Goal: Task Accomplishment & Management: Use online tool/utility

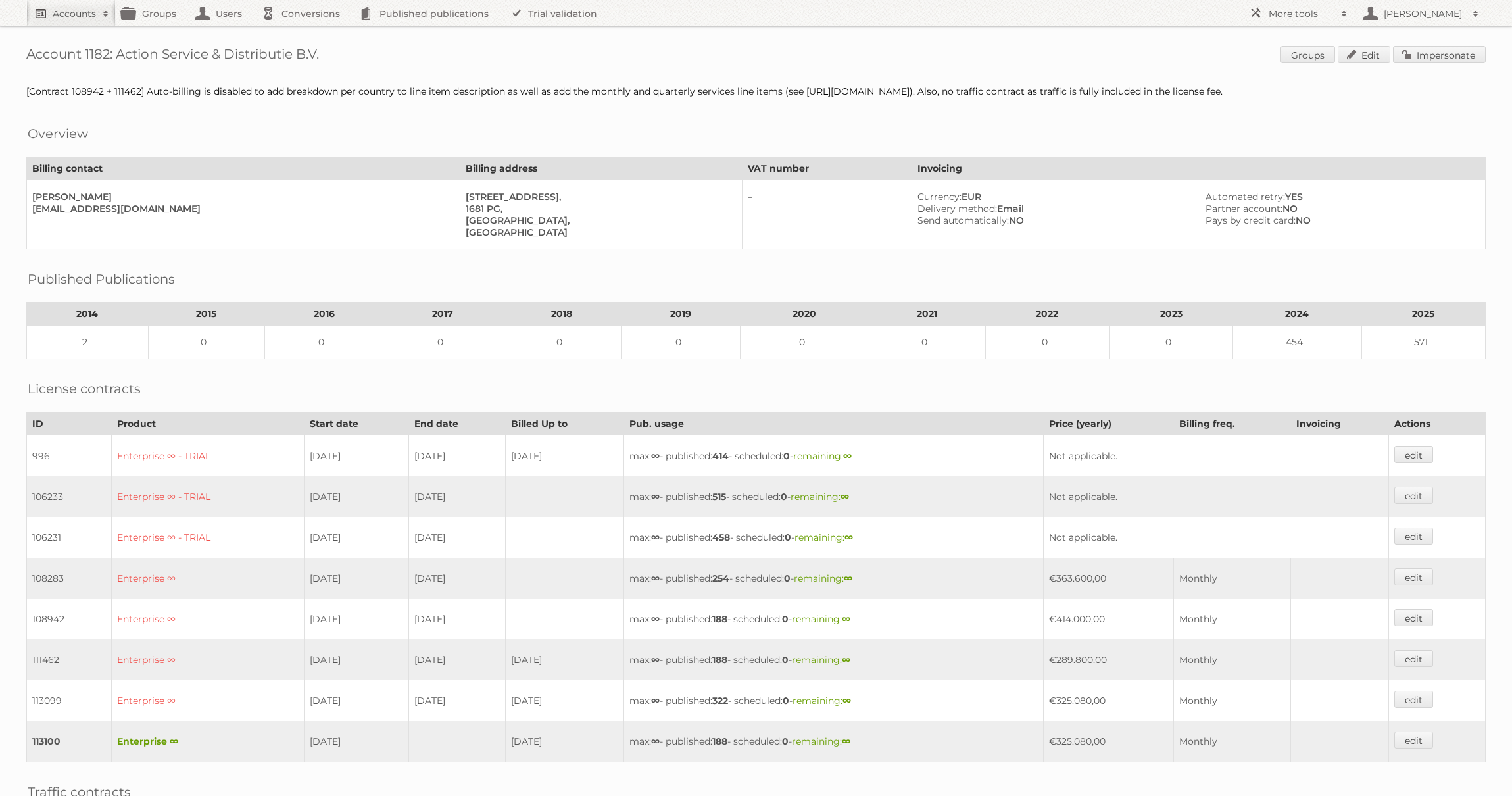
drag, startPoint x: 43, startPoint y: 16, endPoint x: 71, endPoint y: 33, distance: 32.8
click at [43, 16] on link "Accounts" at bounding box center [71, 13] width 90 height 26
type input"] "@netto-online"
click at [303, 33] on input "Search" at bounding box center [313, 43] width 20 height 20
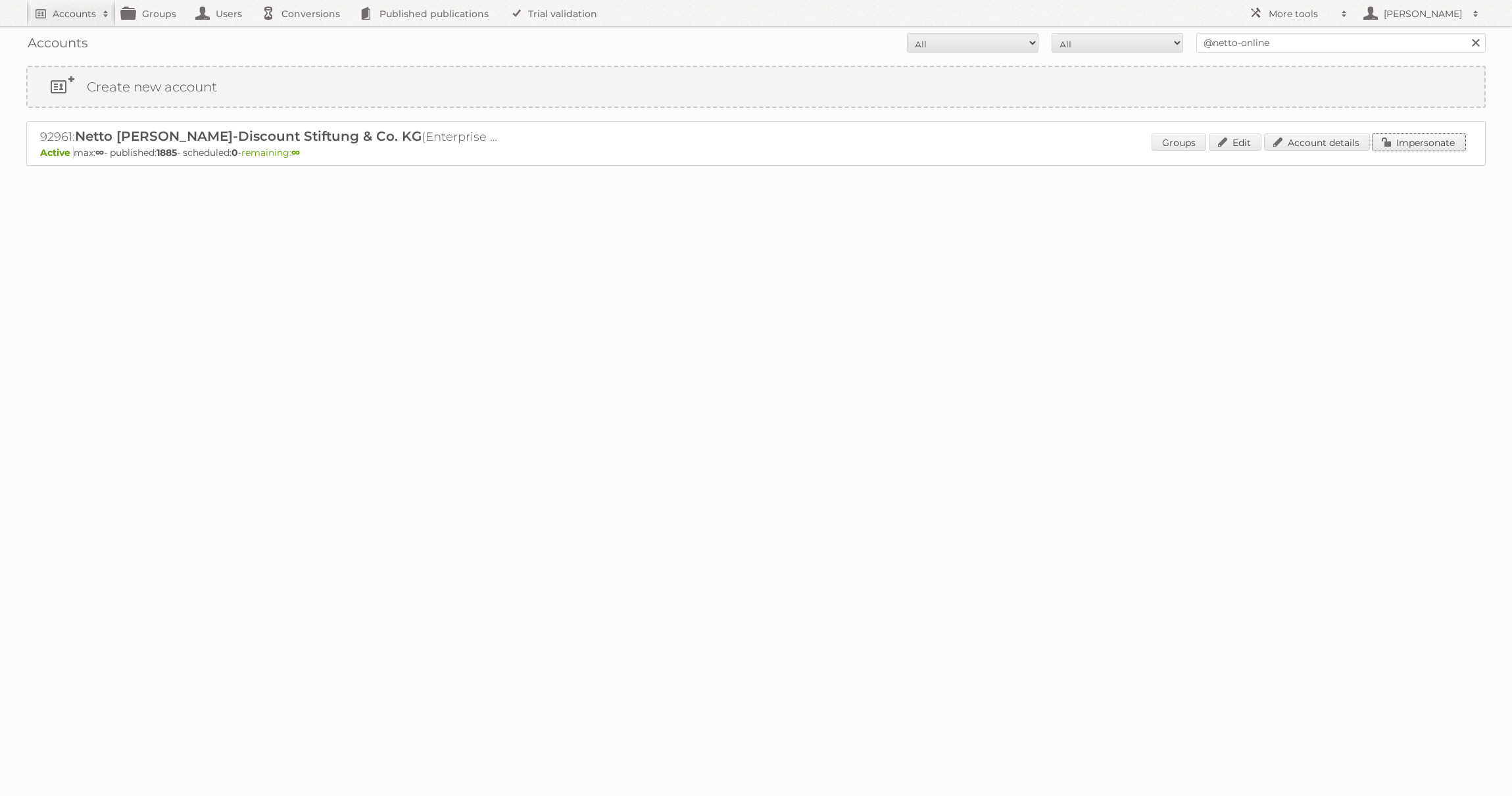
click at [1431, 138] on link "Impersonate" at bounding box center [1419, 142] width 93 height 17
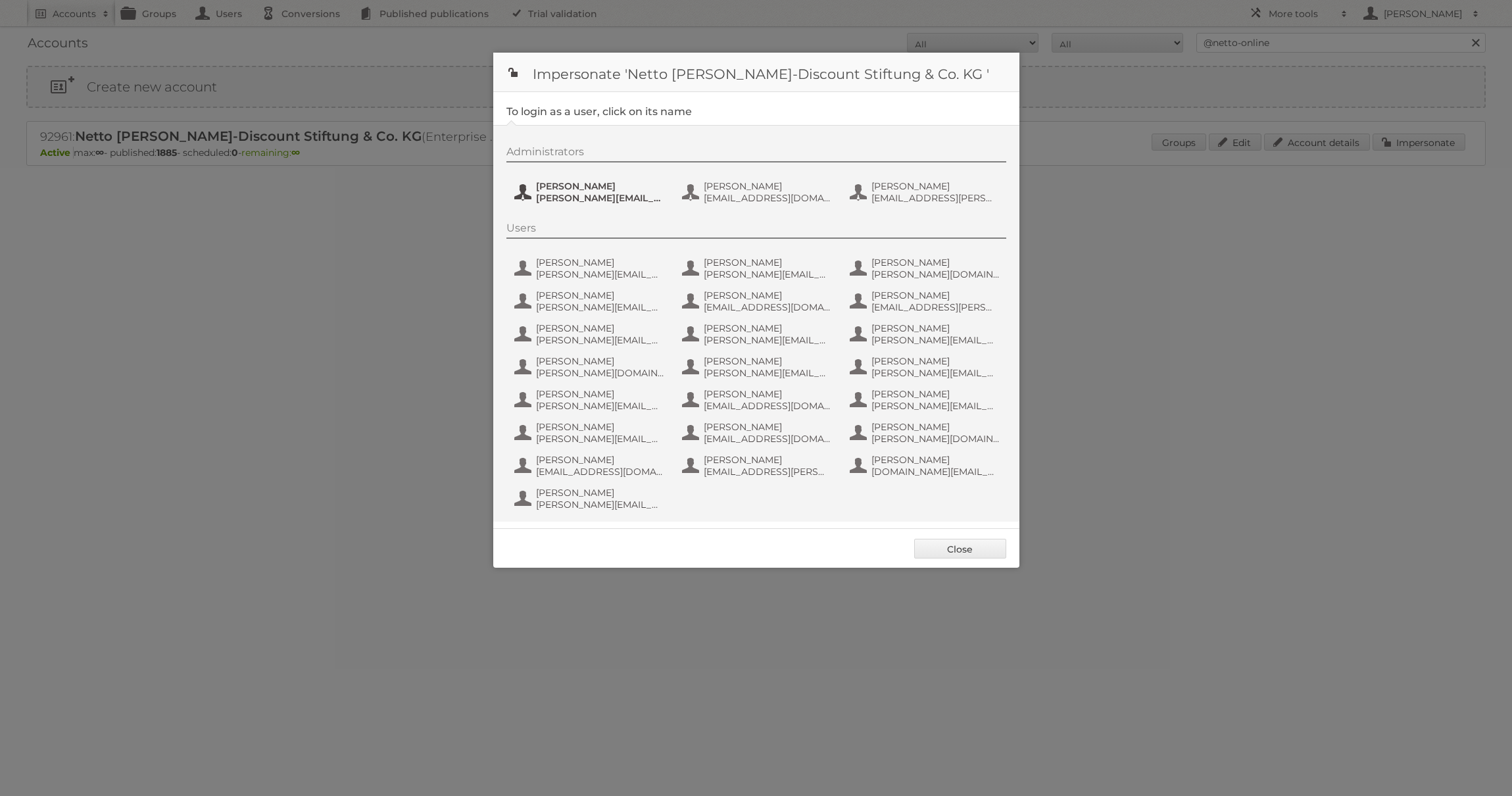
click at [582, 191] on span "[PERSON_NAME]" at bounding box center [599, 186] width 128 height 12
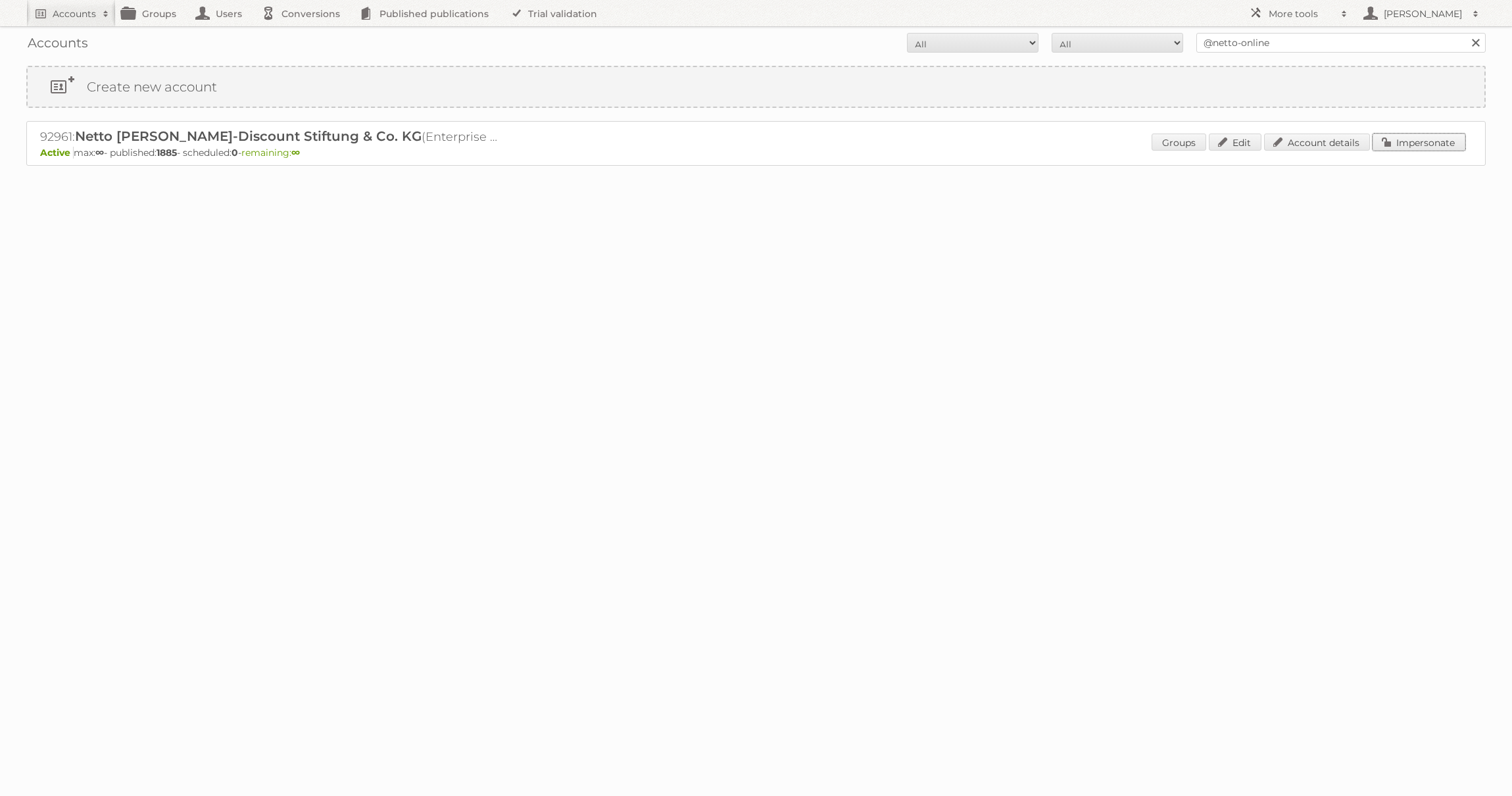
drag, startPoint x: 1413, startPoint y: 141, endPoint x: 1338, endPoint y: 148, distance: 75.3
click at [1413, 141] on link "Impersonate" at bounding box center [1419, 142] width 93 height 17
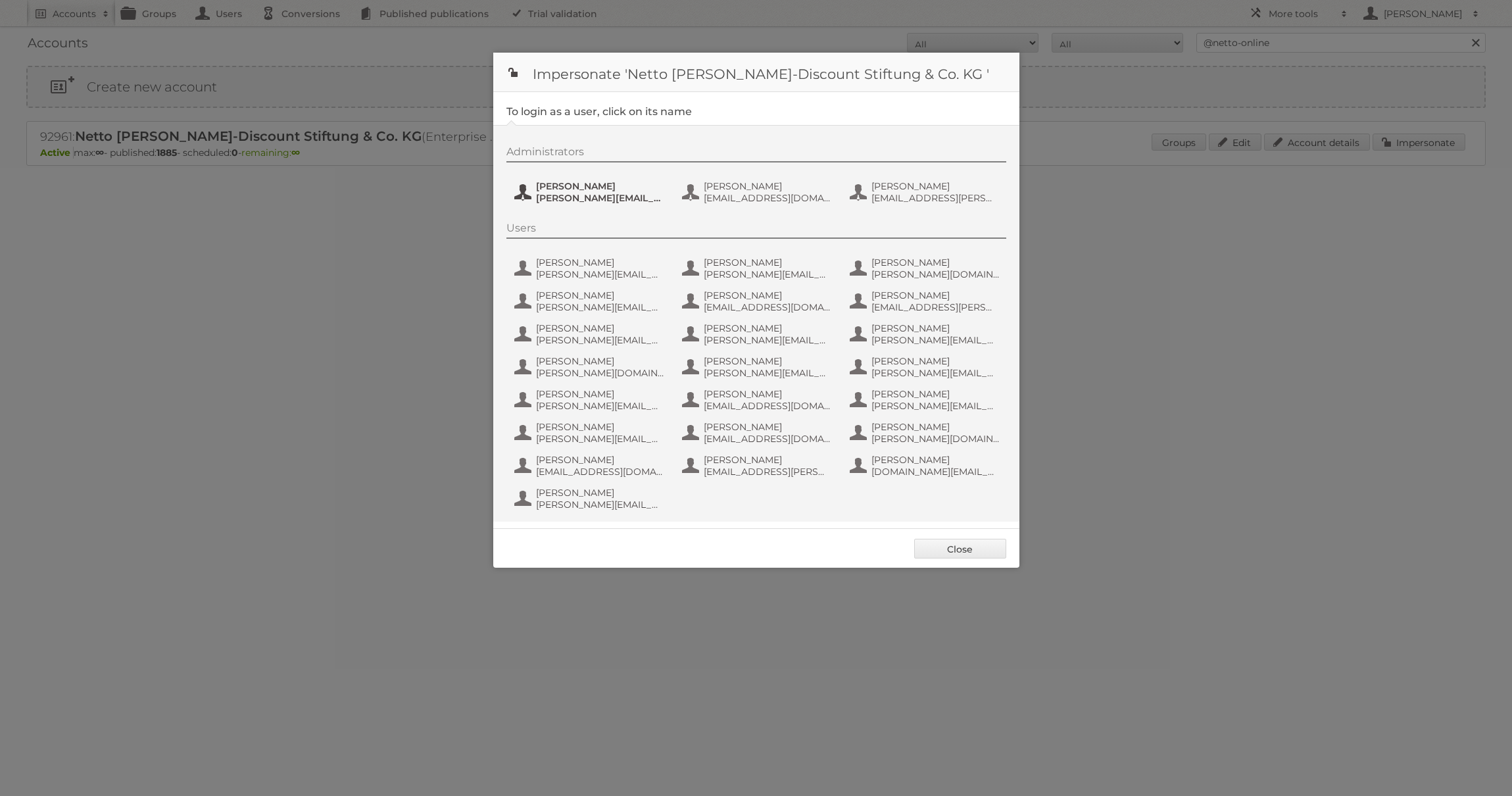
click at [614, 194] on span "[PERSON_NAME][EMAIL_ADDRESS][PERSON_NAME][DOMAIN_NAME]" at bounding box center [599, 198] width 128 height 12
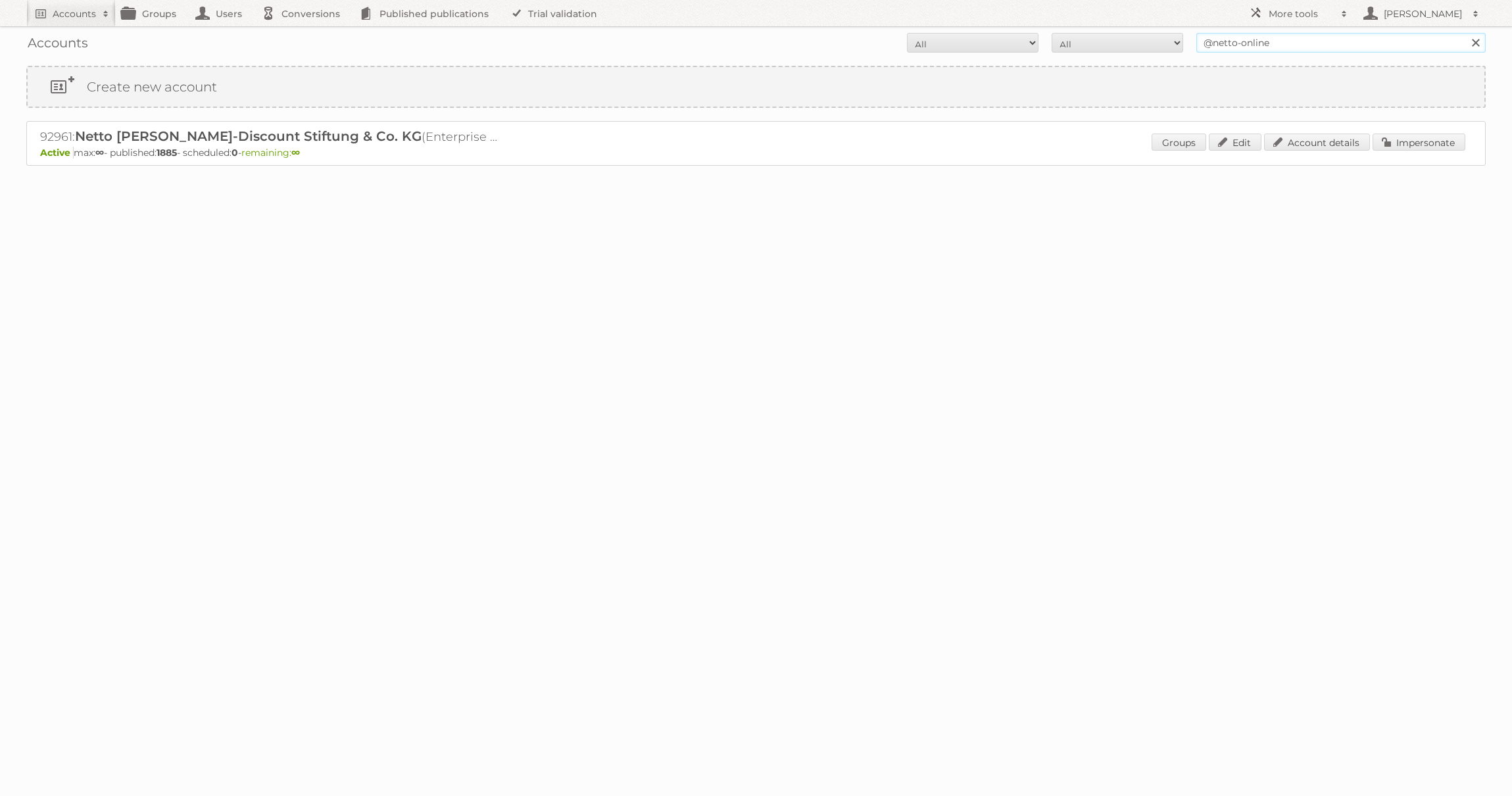
drag, startPoint x: 1260, startPoint y: 39, endPoint x: 1278, endPoint y: 38, distance: 18.0
click at [1260, 39] on input "@netto-online" at bounding box center [1340, 43] width 289 height 20
click at [1285, 37] on input "da" at bounding box center [1340, 43] width 289 height 20
click at [1273, 41] on input "da" at bounding box center [1340, 43] width 289 height 20
click at [1207, 249] on div at bounding box center [756, 245] width 1512 height 26
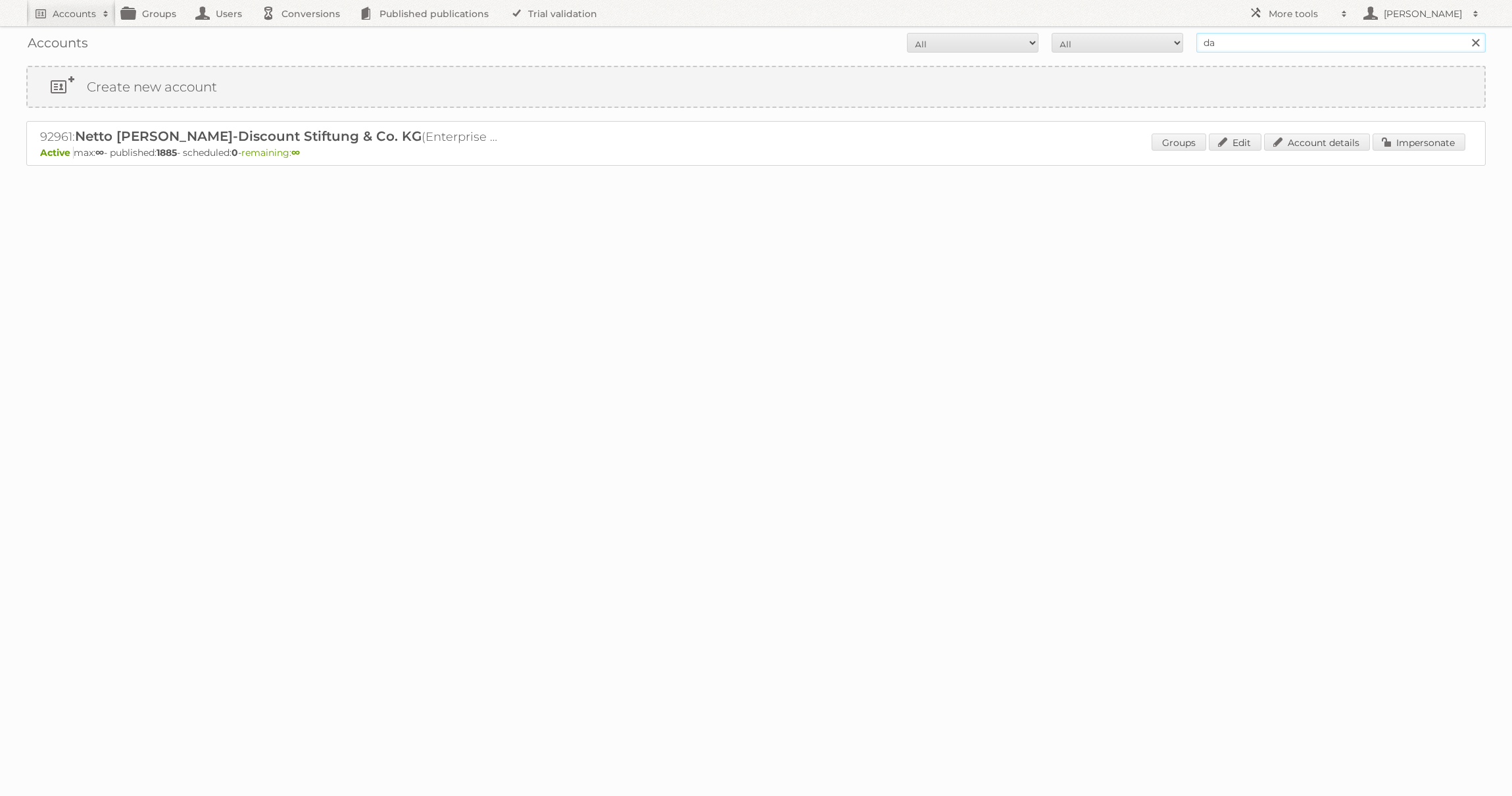
click at [1238, 38] on input "da" at bounding box center [1340, 43] width 289 height 20
type input "Action [GEOGRAPHIC_DATA]"
click at [1465, 33] on input "Search" at bounding box center [1475, 43] width 20 height 20
click at [1254, 41] on input "Action romania" at bounding box center [1340, 43] width 289 height 20
drag, startPoint x: 1254, startPoint y: 41, endPoint x: 1266, endPoint y: 41, distance: 12.0
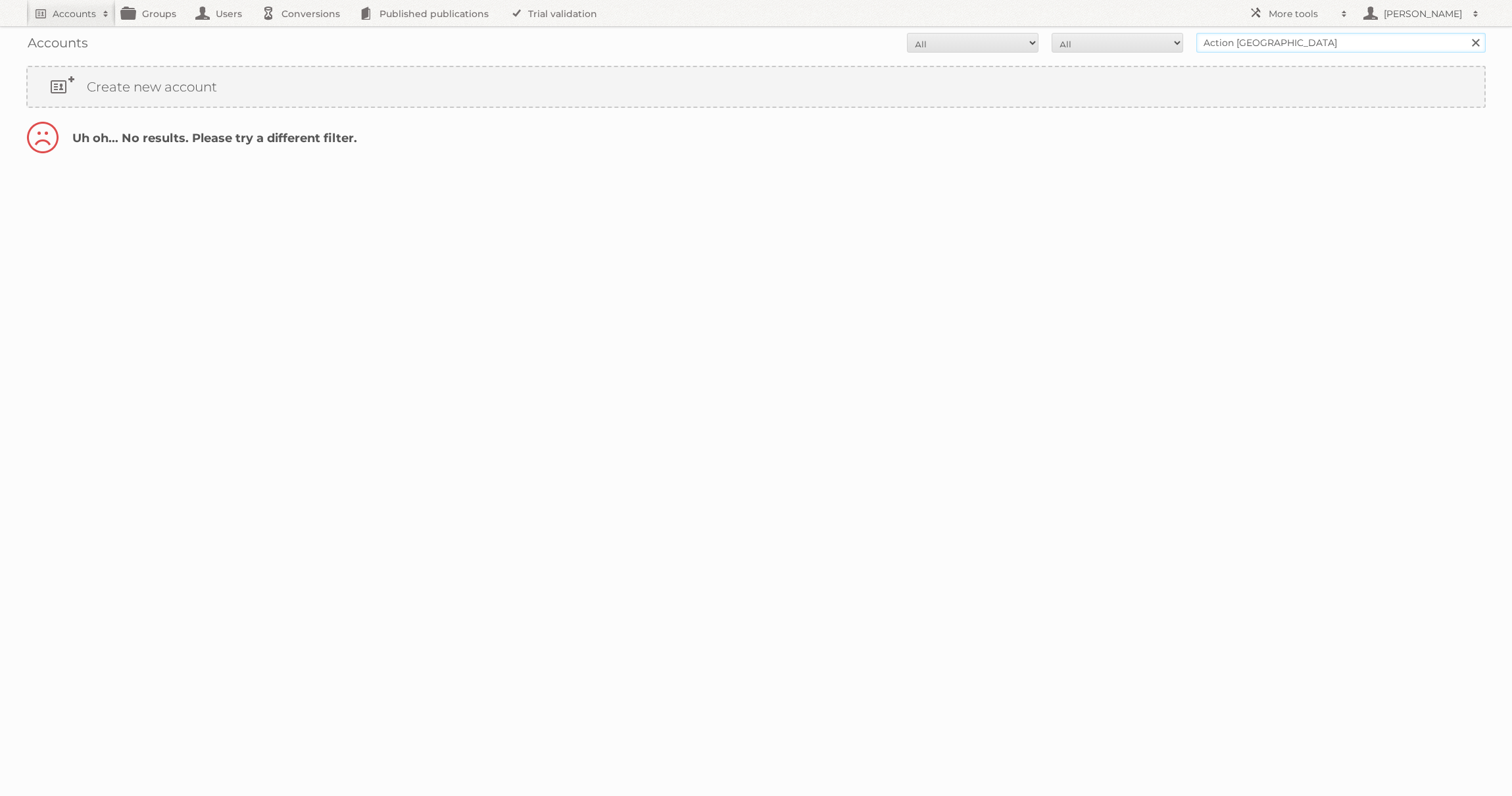
click at [1254, 41] on input "Action romania" at bounding box center [1340, 43] width 289 height 20
type input "Action"
click at [1465, 33] on input "Search" at bounding box center [1475, 43] width 20 height 20
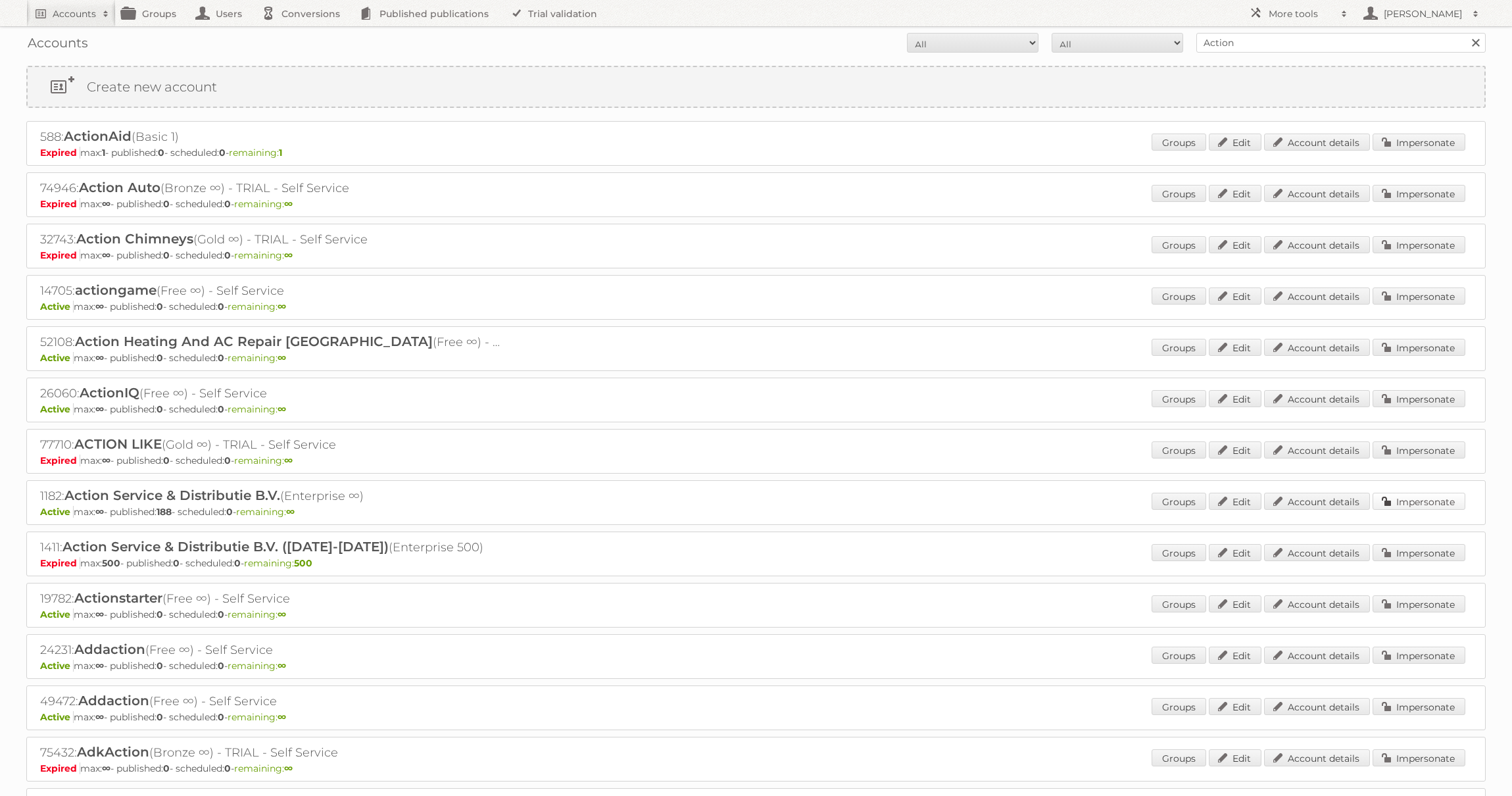
click at [1400, 506] on link "Impersonate" at bounding box center [1419, 501] width 93 height 17
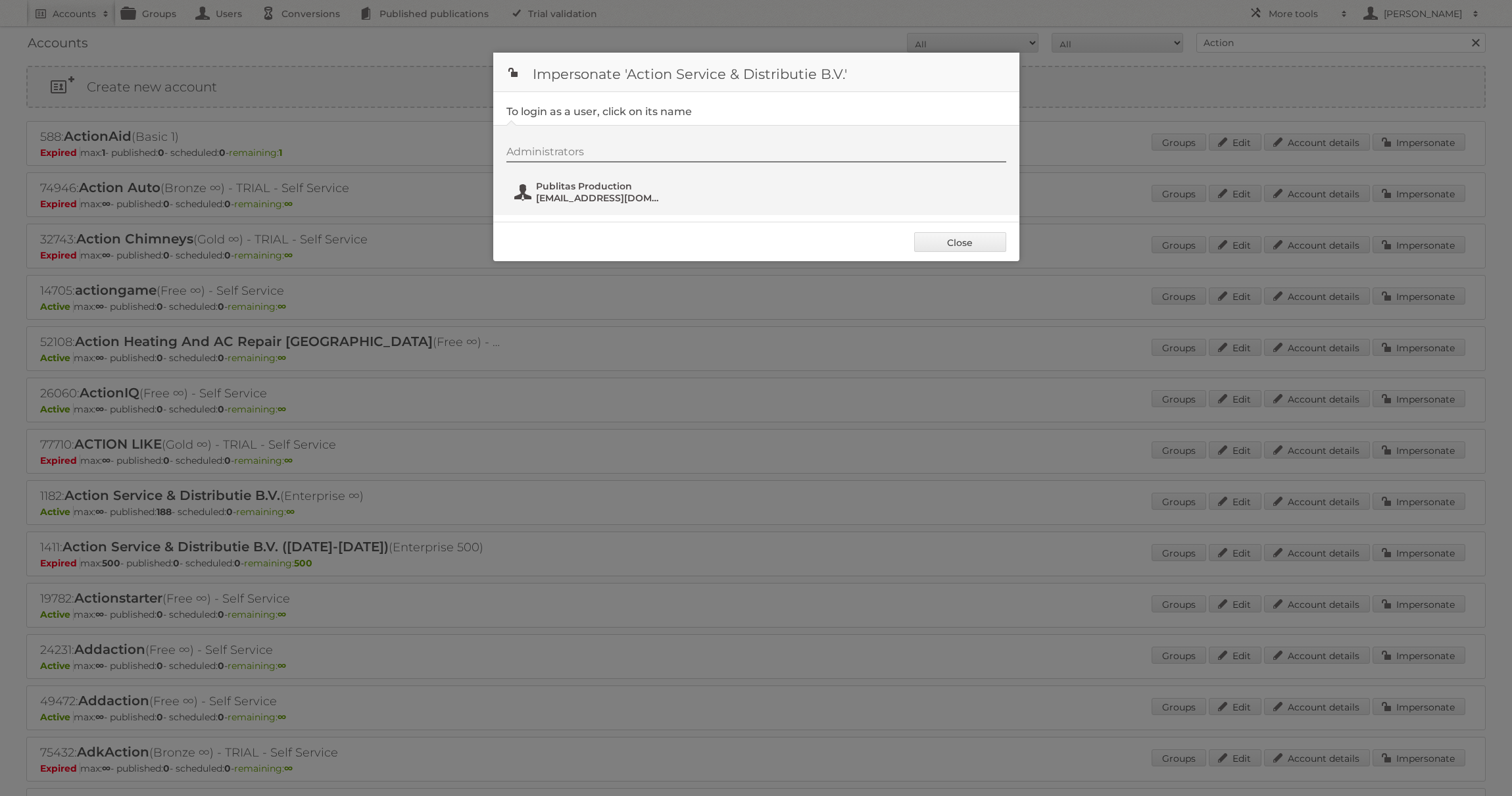
click at [567, 204] on button "Publitas Production [EMAIL_ADDRESS][DOMAIN_NAME]" at bounding box center [590, 192] width 155 height 26
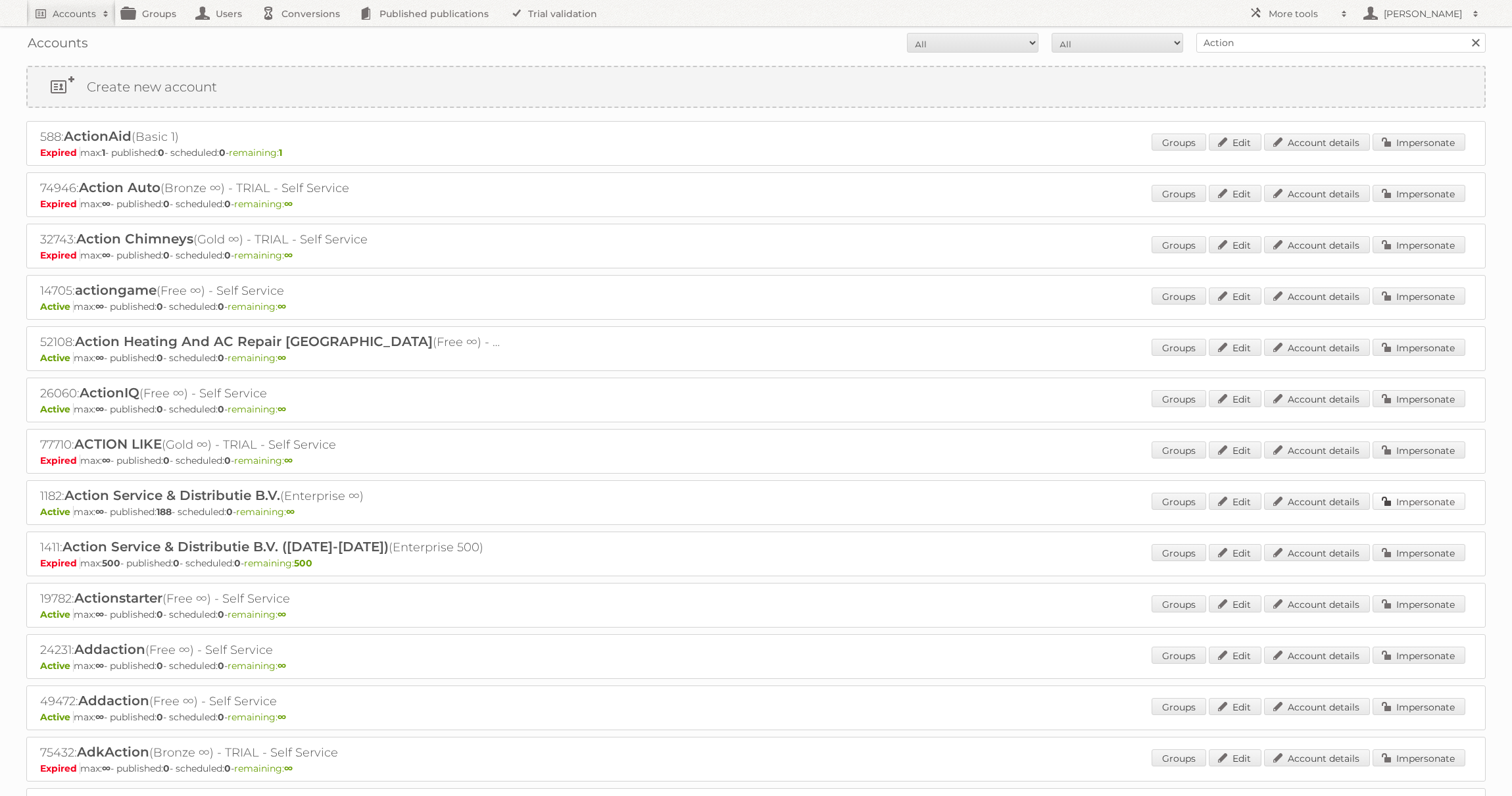
click at [1394, 501] on link "Impersonate" at bounding box center [1419, 501] width 93 height 17
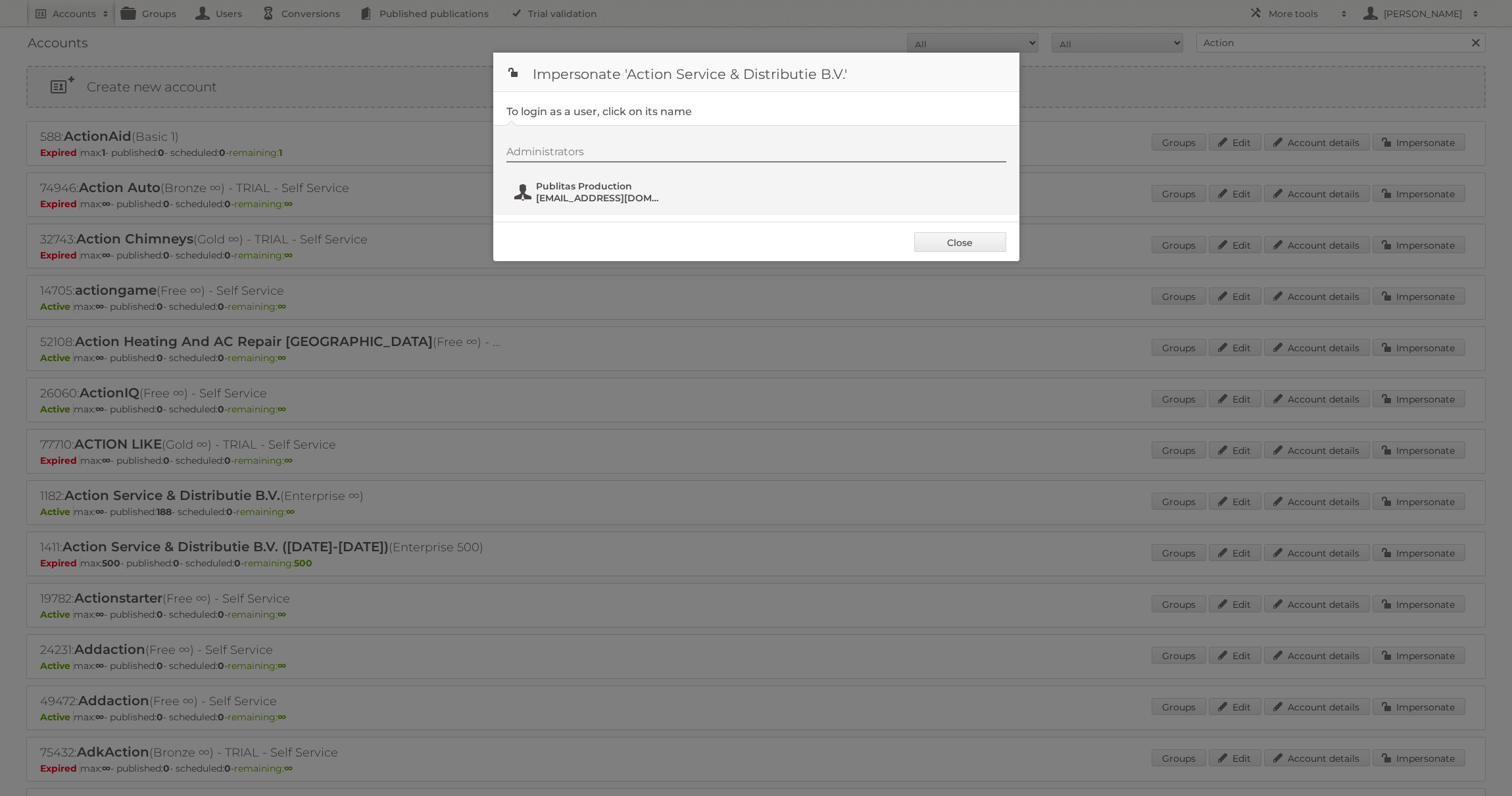
click at [563, 185] on span "Publitas Production" at bounding box center [599, 186] width 128 height 12
